Goal: Download file/media

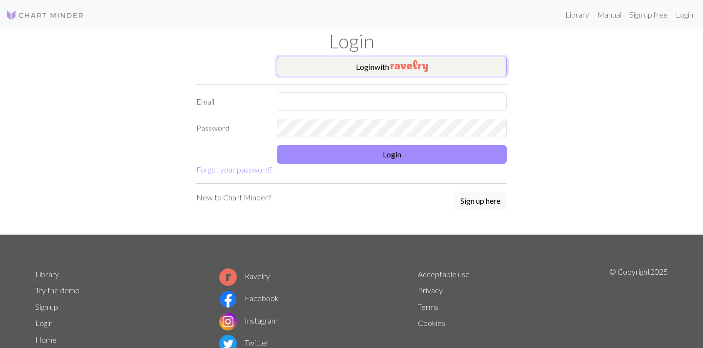
click at [452, 66] on button "Login with" at bounding box center [392, 67] width 230 height 20
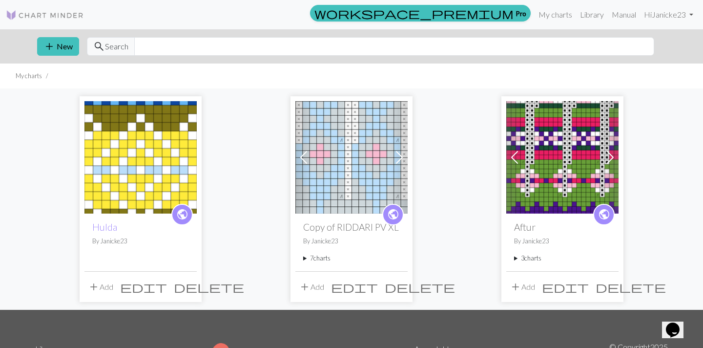
click at [109, 240] on p "By Janicke23" at bounding box center [140, 240] width 97 height 9
click at [155, 242] on p "By Janicke23" at bounding box center [140, 240] width 97 height 9
click at [165, 234] on div "public Hulda By Janicke23" at bounding box center [140, 241] width 112 height 57
click at [167, 233] on div "public Hulda By Janicke23" at bounding box center [140, 241] width 112 height 57
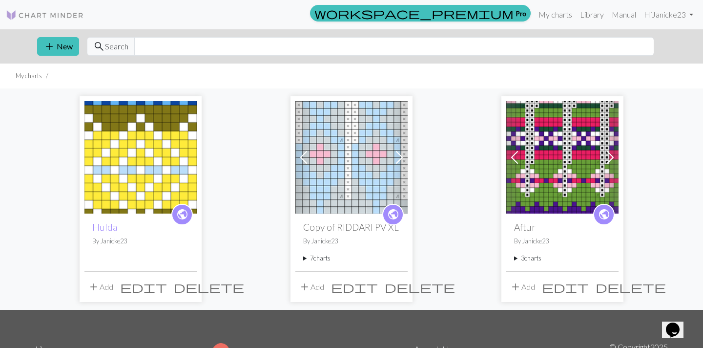
click at [149, 176] on img at bounding box center [140, 157] width 112 height 112
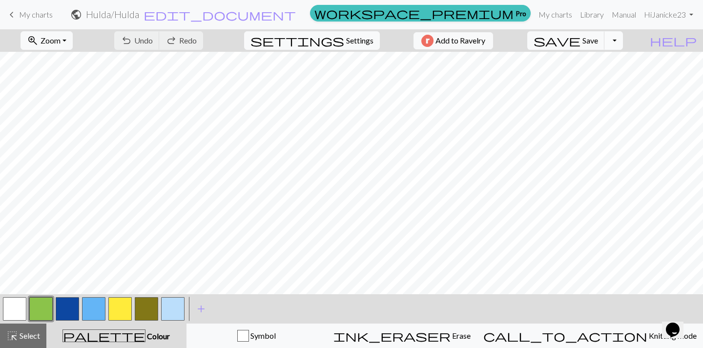
click at [623, 40] on button "Toggle Dropdown" at bounding box center [614, 40] width 19 height 19
click at [605, 80] on button "save_alt Download" at bounding box center [541, 78] width 161 height 16
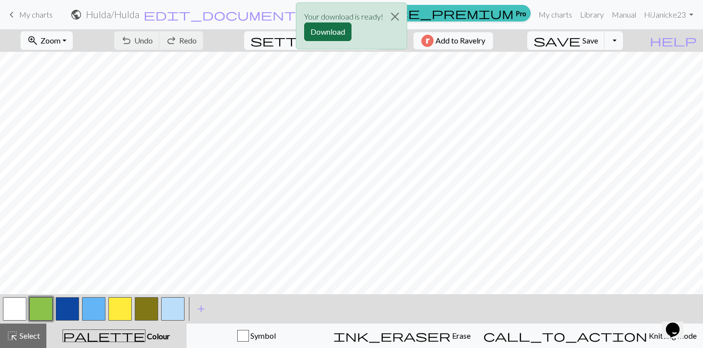
click at [317, 33] on button "Download" at bounding box center [327, 31] width 47 height 19
